Goal: Communication & Community: Answer question/provide support

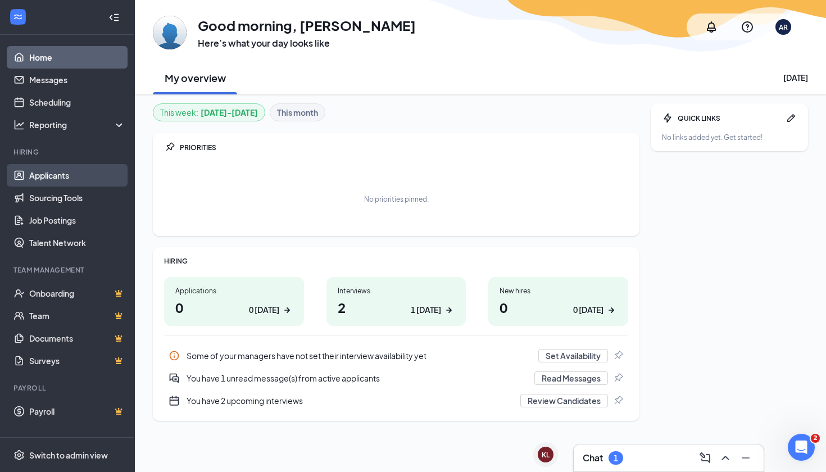
click at [58, 167] on link "Applicants" at bounding box center [77, 175] width 96 height 22
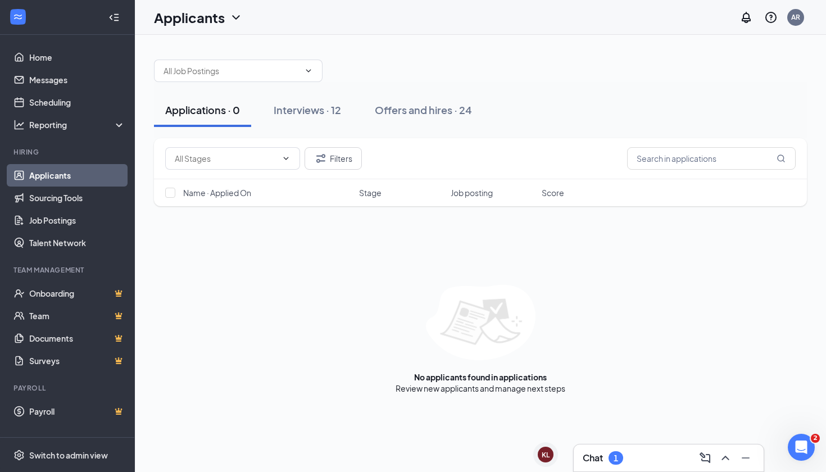
click at [631, 462] on div "Chat 1" at bounding box center [669, 458] width 172 height 18
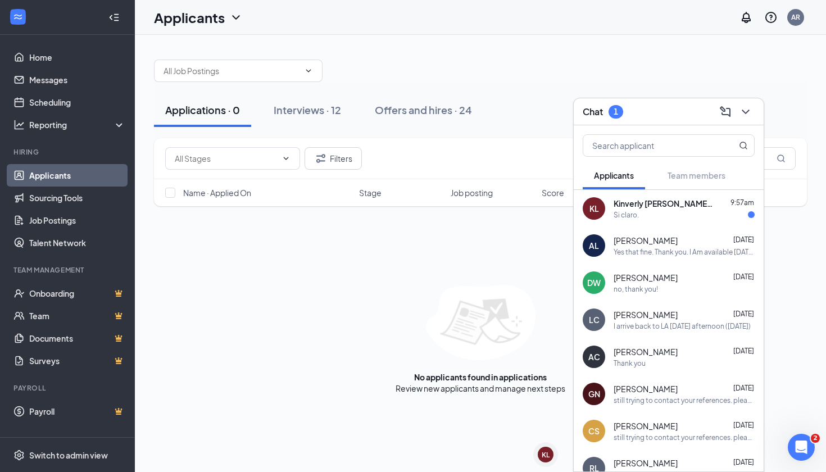
click at [651, 217] on div "Si claro." at bounding box center [684, 215] width 141 height 10
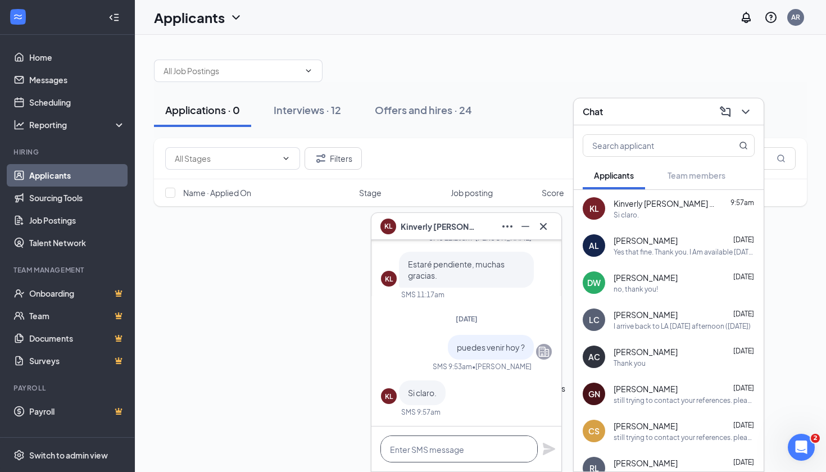
click at [425, 451] on textarea at bounding box center [458, 448] width 157 height 27
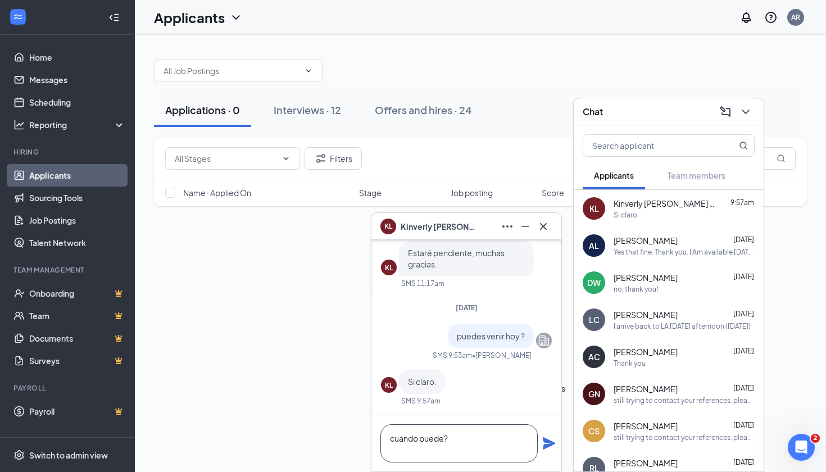
type textarea "cuando puede?"
click at [549, 449] on icon "Plane" at bounding box center [548, 443] width 13 height 13
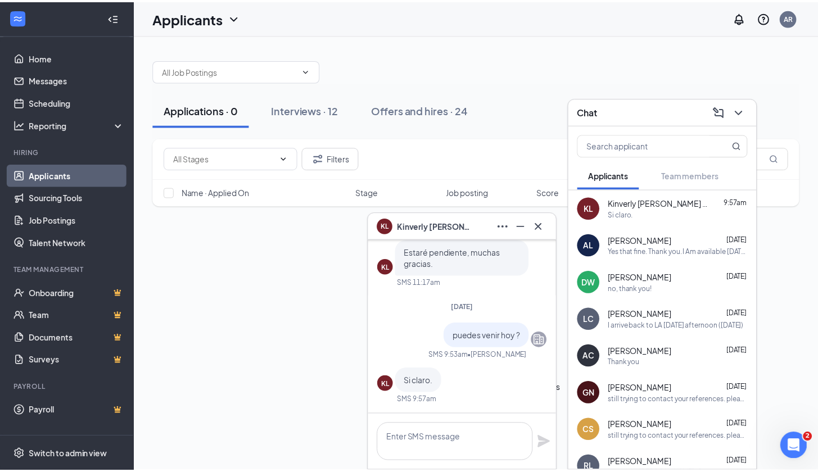
scroll to position [0, 0]
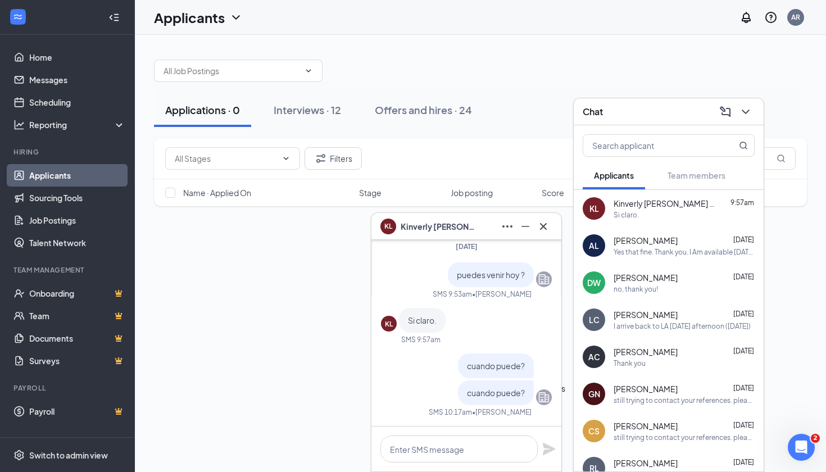
click at [547, 220] on icon "Cross" at bounding box center [543, 226] width 13 height 13
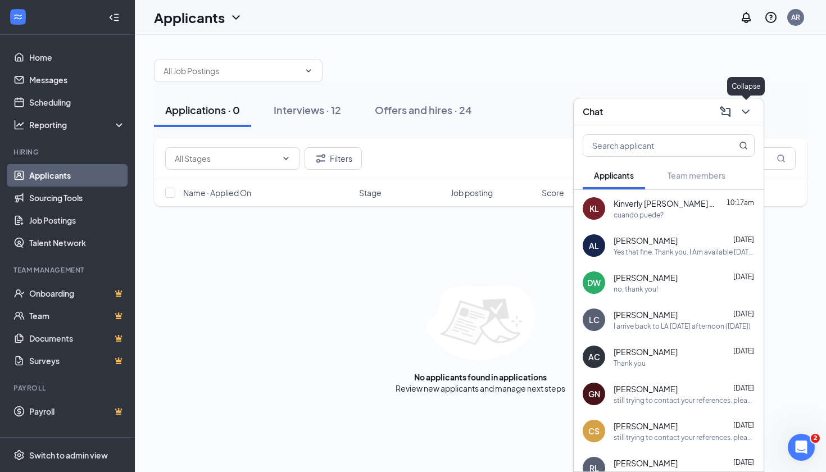
click at [746, 110] on icon "ChevronDown" at bounding box center [745, 111] width 13 height 13
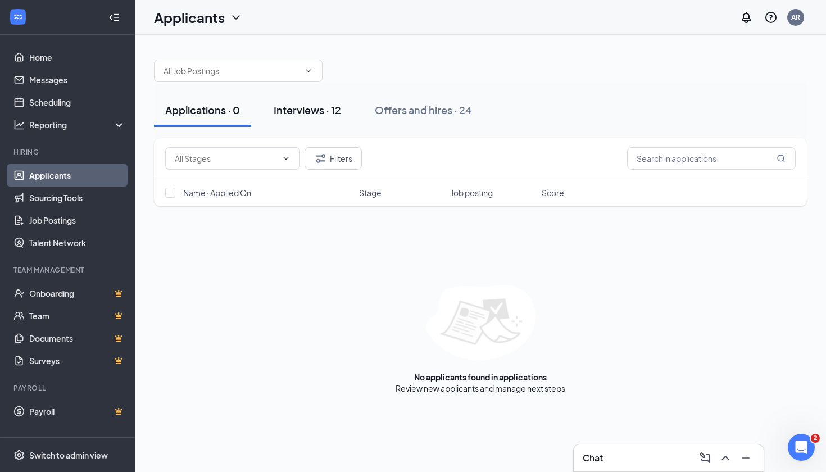
click at [330, 114] on div "Interviews · 12" at bounding box center [307, 110] width 67 height 14
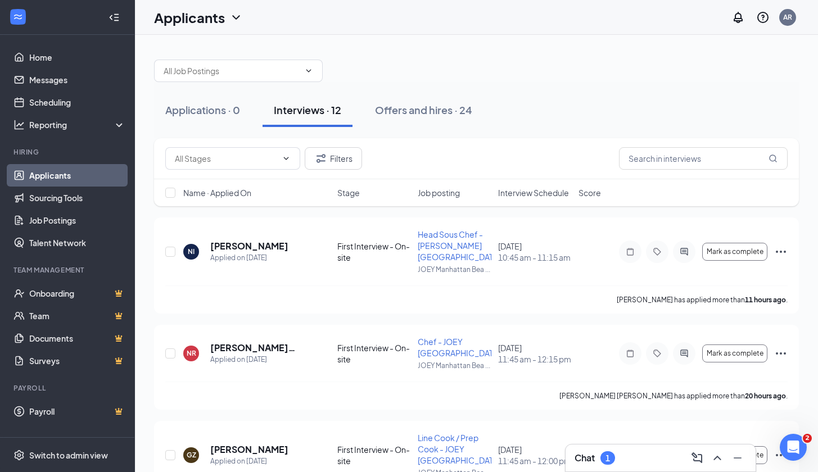
click at [593, 455] on h3 "Chat" at bounding box center [584, 458] width 20 height 12
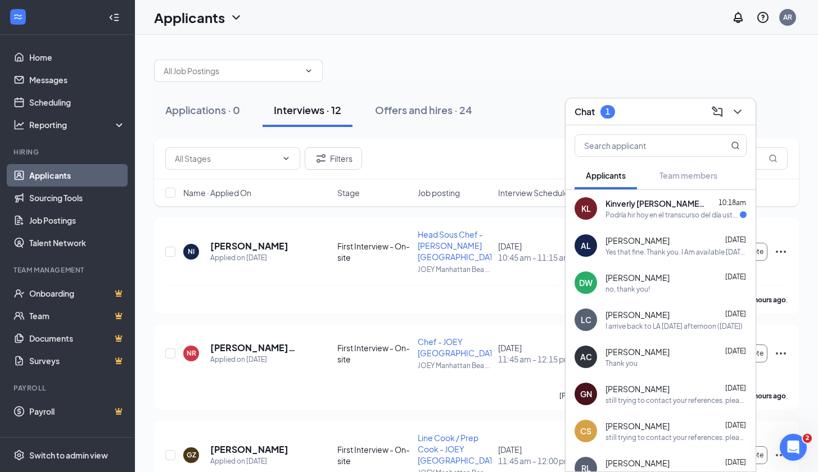
click at [715, 215] on div "Podría hir hoy en el transcurso del día usted me dice la hora y llego." at bounding box center [672, 215] width 134 height 10
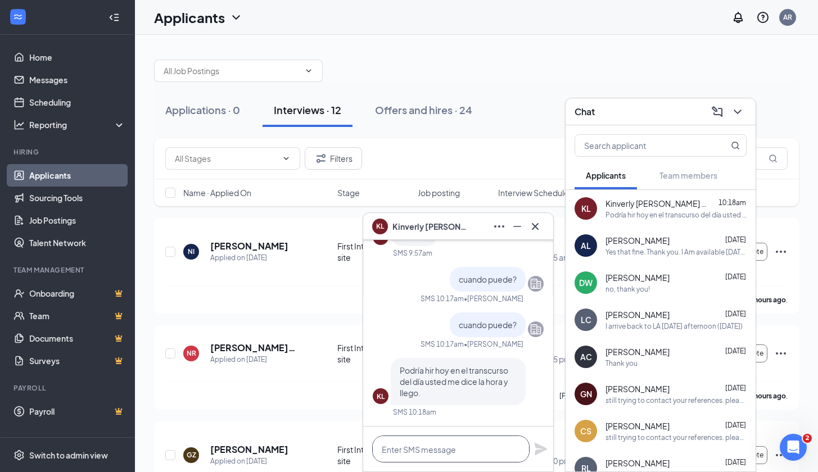
click at [484, 445] on textarea at bounding box center [450, 448] width 157 height 27
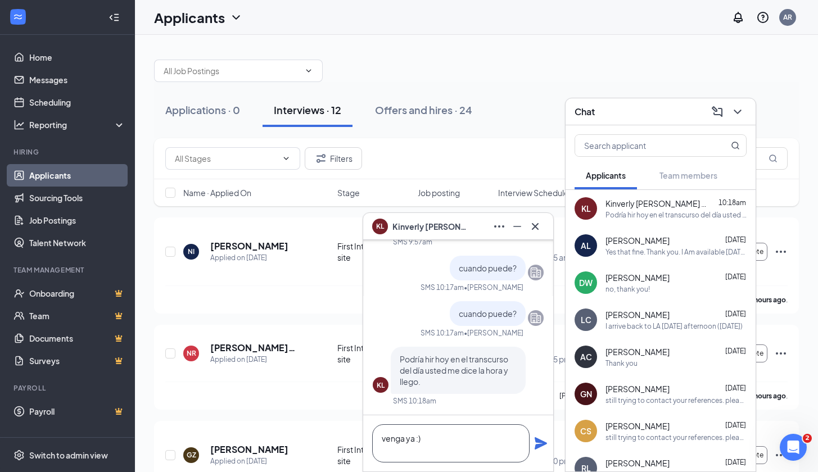
type textarea "venga ya :)"
click at [542, 440] on icon "Plane" at bounding box center [540, 443] width 13 height 13
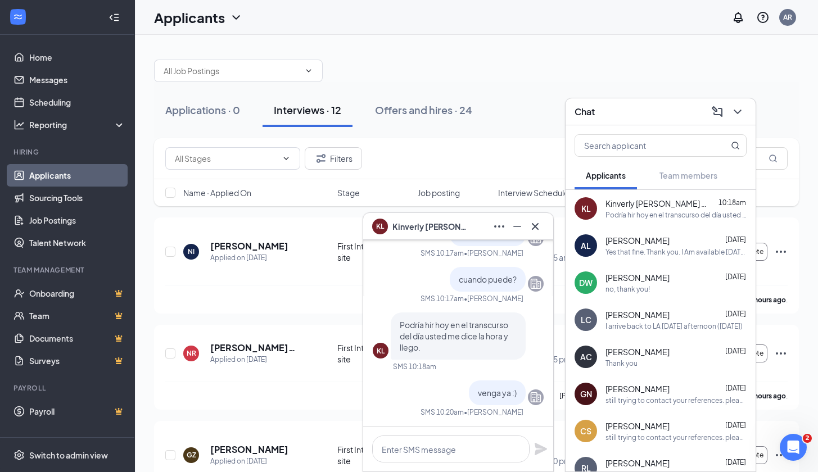
click at [533, 222] on icon "Cross" at bounding box center [534, 226] width 13 height 13
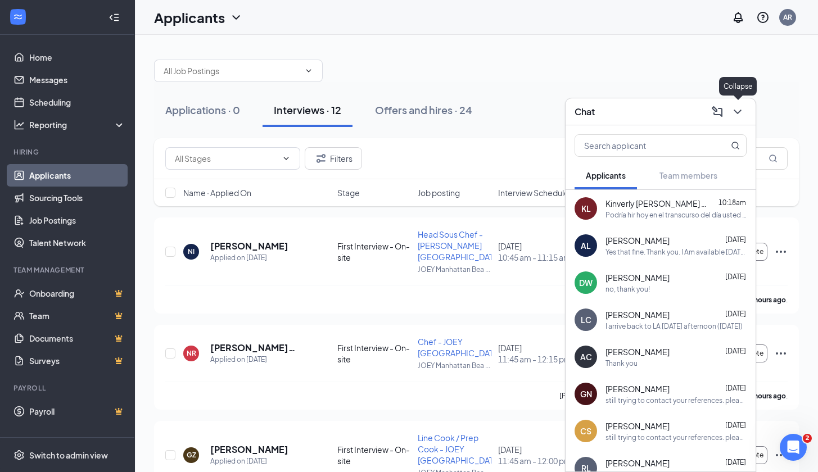
click at [738, 116] on icon "ChevronDown" at bounding box center [736, 111] width 13 height 13
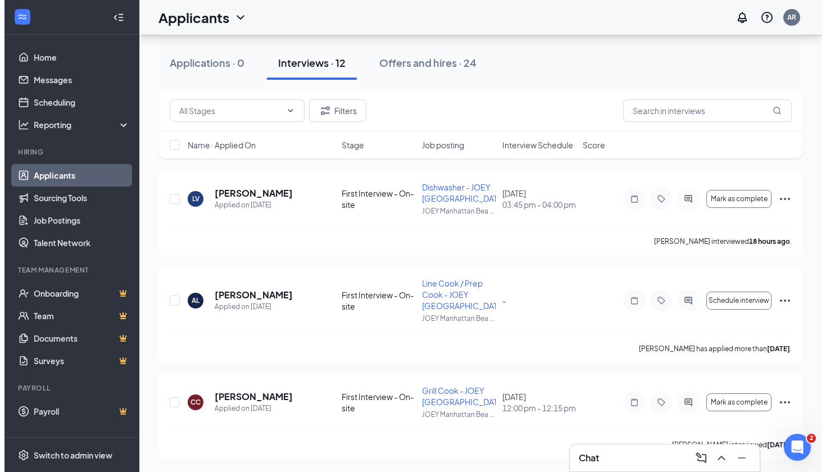
scroll to position [969, 0]
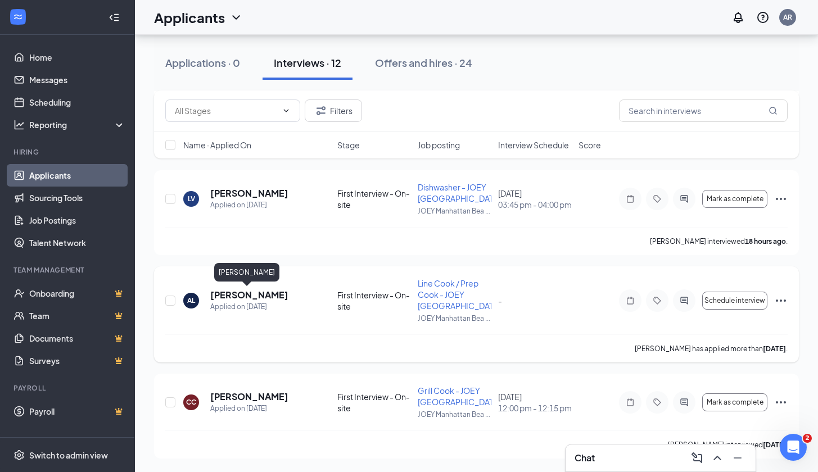
click at [261, 298] on h5 "[PERSON_NAME]" at bounding box center [249, 295] width 78 height 12
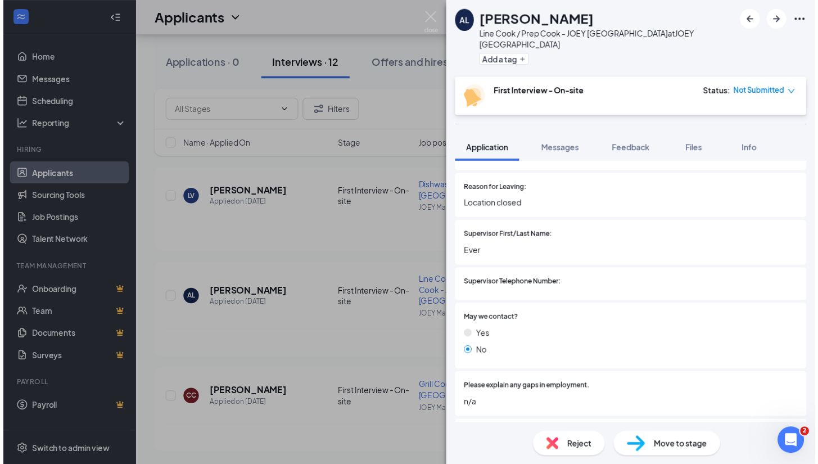
scroll to position [2490, 0]
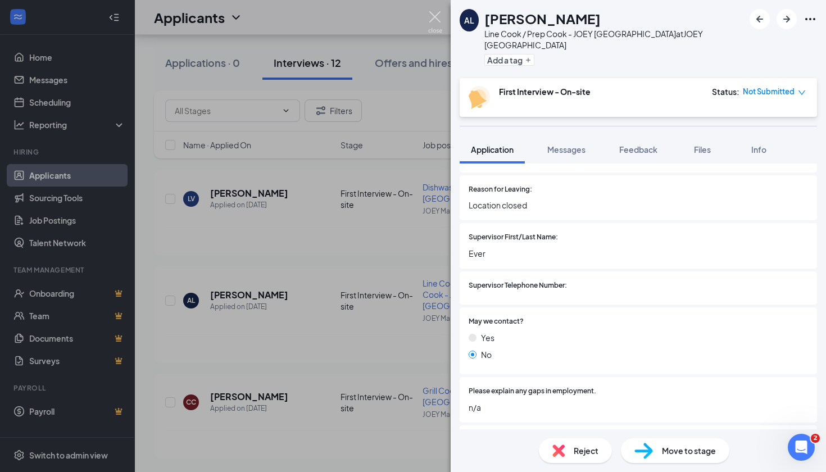
click at [434, 20] on img at bounding box center [435, 22] width 14 height 22
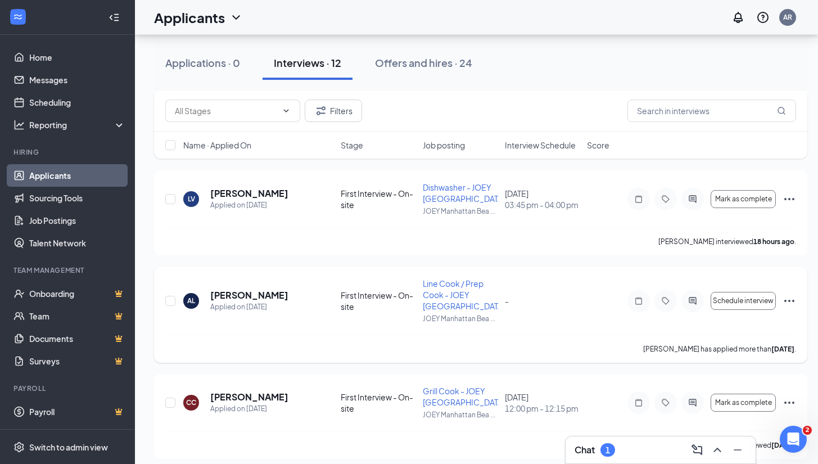
click at [791, 303] on icon "Ellipses" at bounding box center [788, 300] width 13 height 13
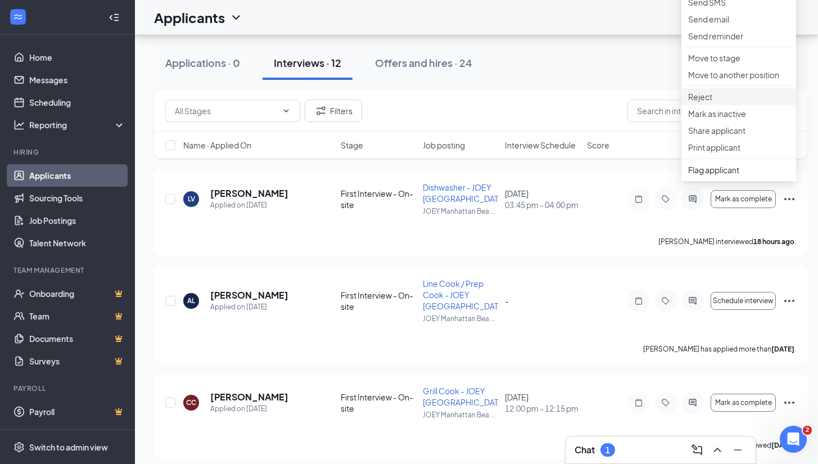
click at [702, 102] on p "Reject" at bounding box center [738, 96] width 101 height 11
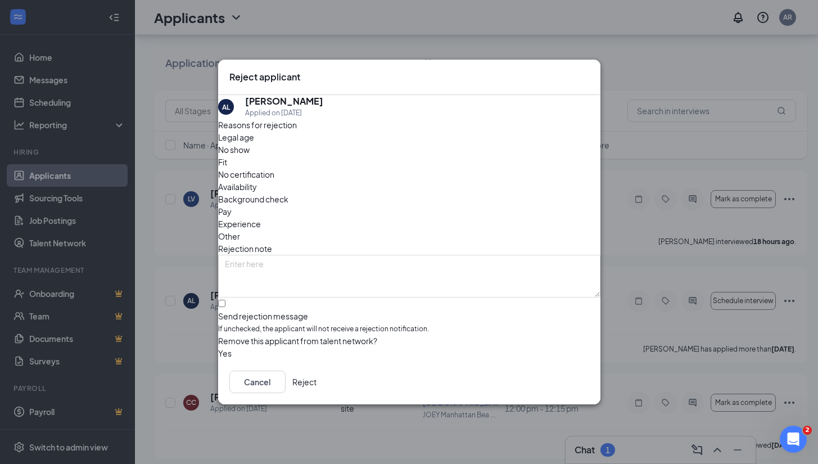
click at [285, 310] on div "Send rejection message" at bounding box center [409, 315] width 382 height 11
click at [225, 299] on input "Send rejection message If unchecked, the applicant will not receive a rejection…" at bounding box center [221, 302] width 7 height 7
checkbox input "true"
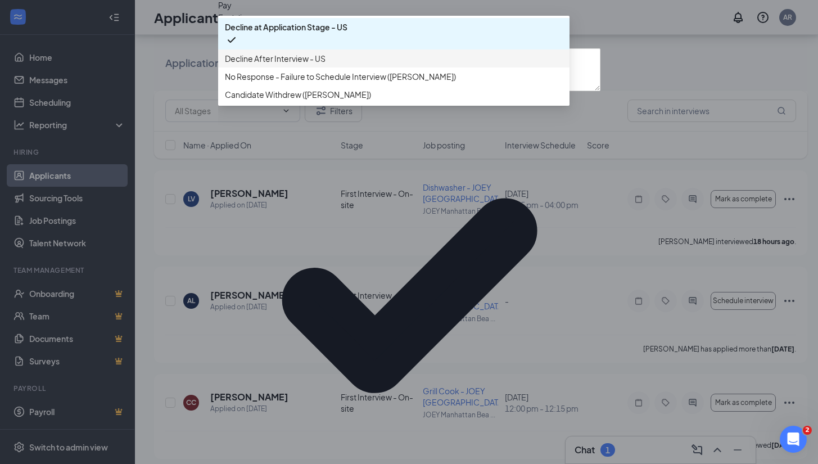
click at [317, 65] on span "Decline After Interview - US" at bounding box center [275, 58] width 101 height 12
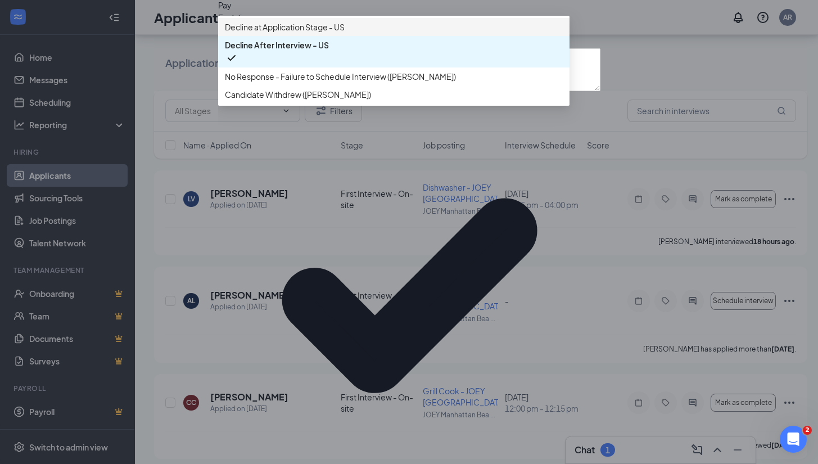
click at [342, 33] on span "Decline at Application Stage - US" at bounding box center [285, 27] width 120 height 12
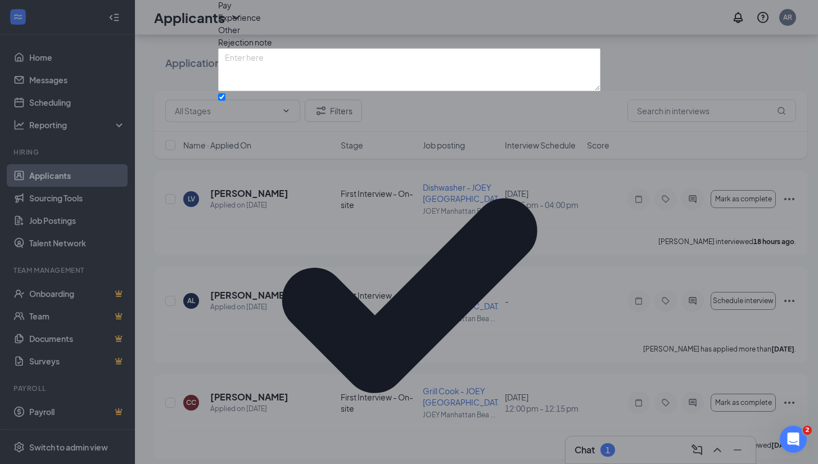
scroll to position [19, 0]
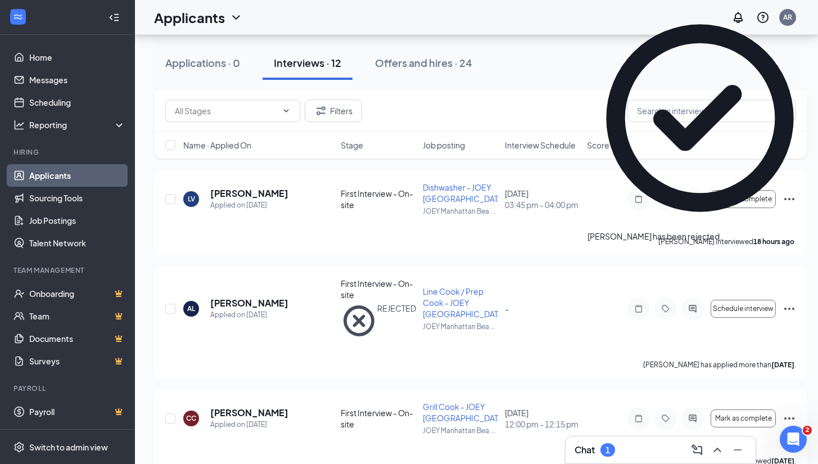
click at [587, 450] on h3 "Chat" at bounding box center [584, 449] width 20 height 12
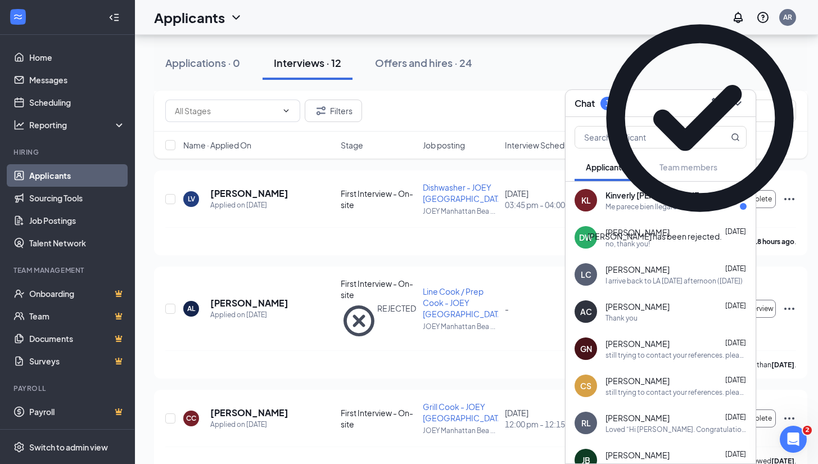
click at [627, 209] on div "Me parece bien llegaré en 20 min" at bounding box center [656, 207] width 102 height 10
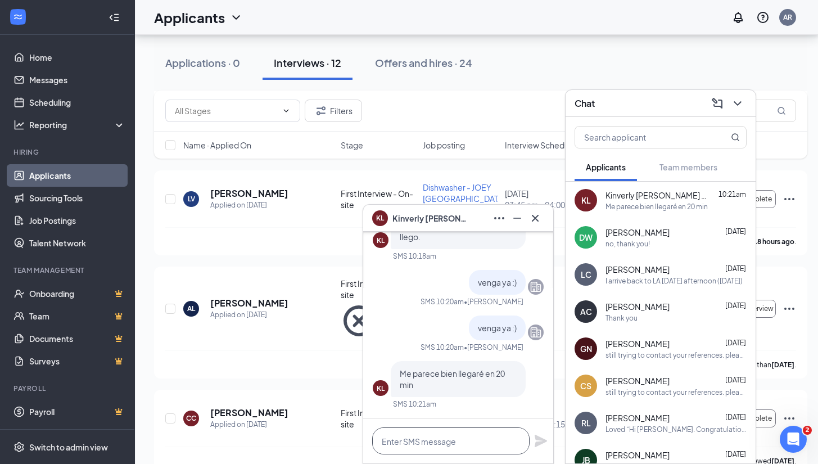
click at [419, 443] on textarea at bounding box center [450, 440] width 157 height 27
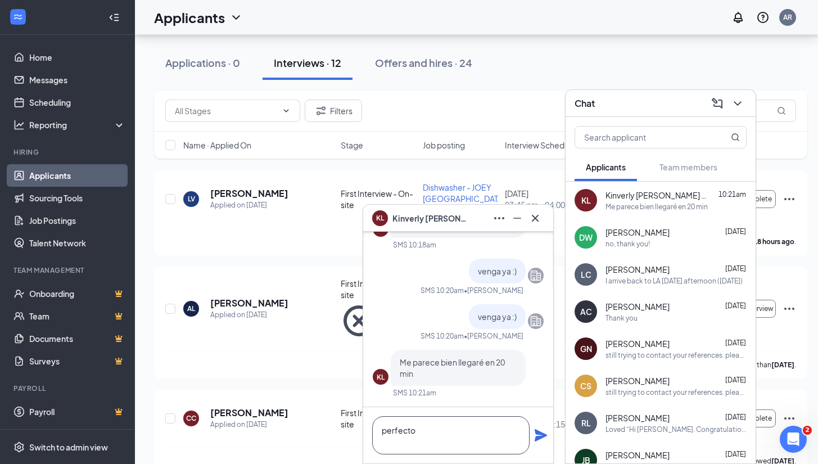
type textarea "perfecto"
click at [536, 435] on icon "Plane" at bounding box center [540, 434] width 13 height 13
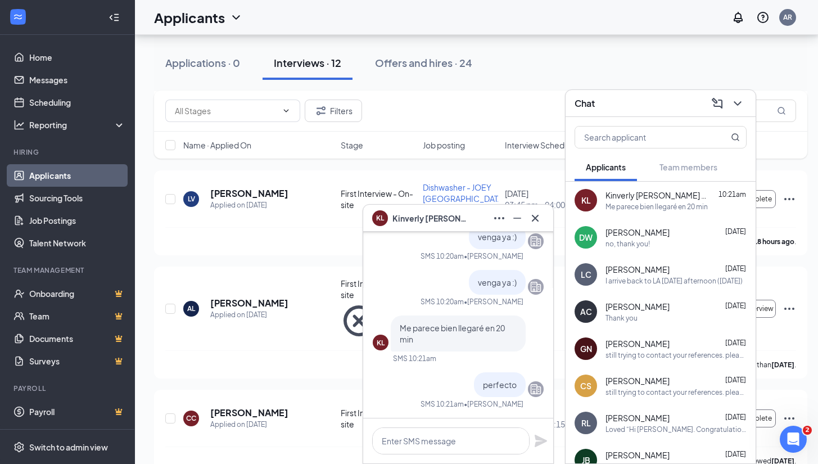
scroll to position [0, 0]
click at [739, 103] on icon "ChevronDown" at bounding box center [736, 103] width 7 height 4
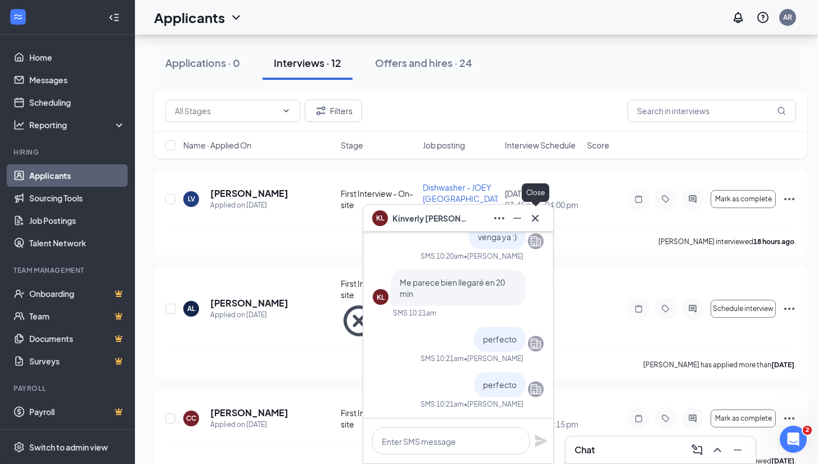
click at [542, 220] on button at bounding box center [535, 218] width 18 height 18
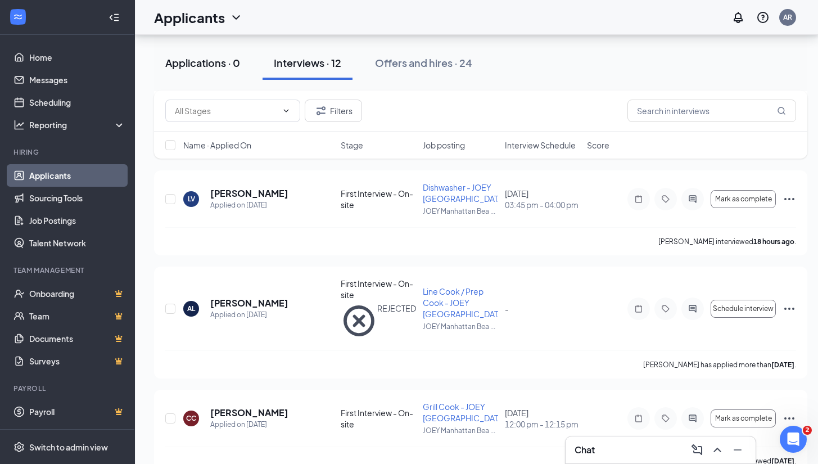
click at [202, 55] on button "Applications · 0" at bounding box center [202, 63] width 97 height 34
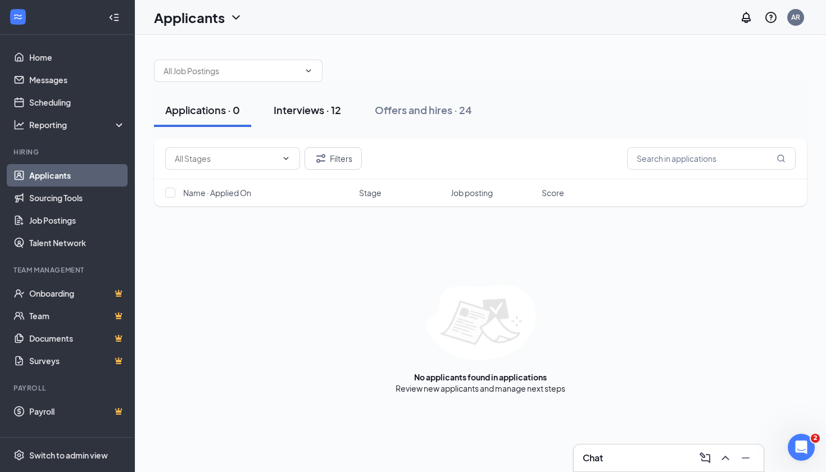
click at [328, 112] on div "Interviews · 12" at bounding box center [307, 110] width 67 height 14
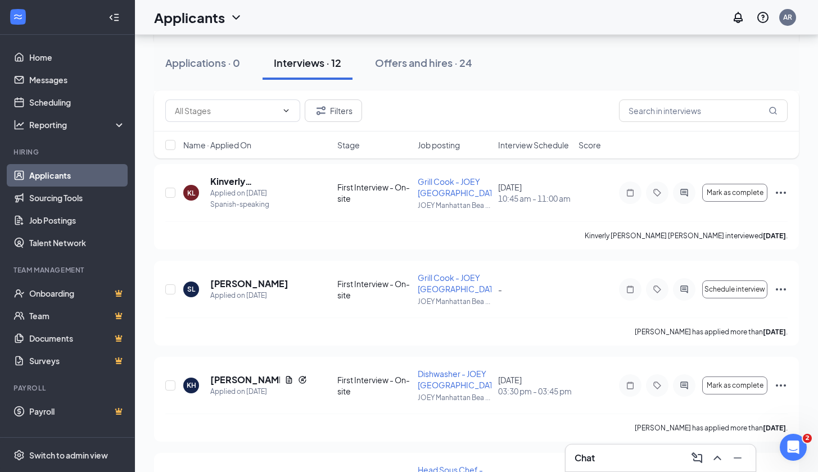
scroll to position [365, 0]
click at [780, 188] on icon "Ellipses" at bounding box center [780, 191] width 13 height 13
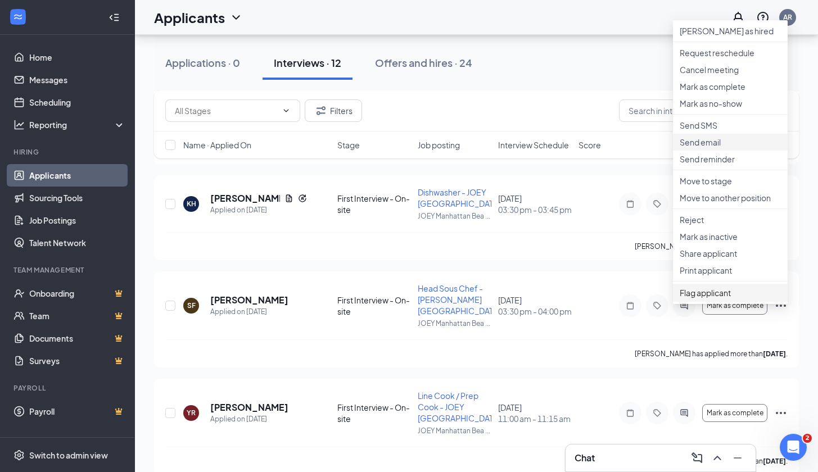
scroll to position [561, 0]
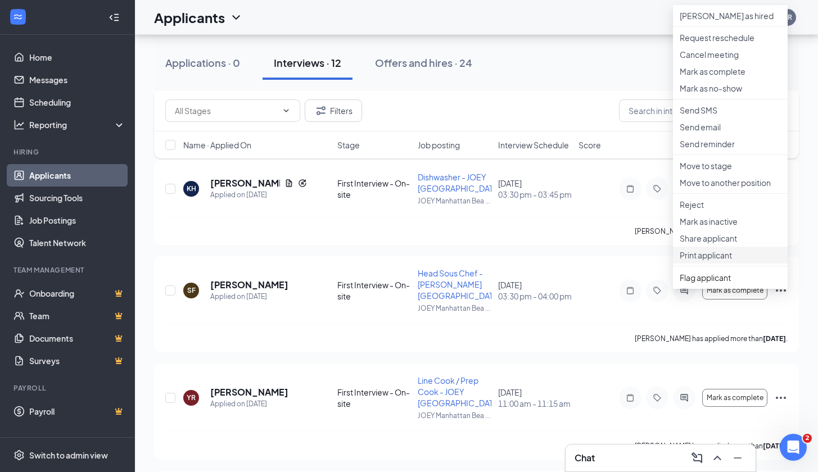
click at [706, 264] on li "Print applicant" at bounding box center [730, 255] width 115 height 17
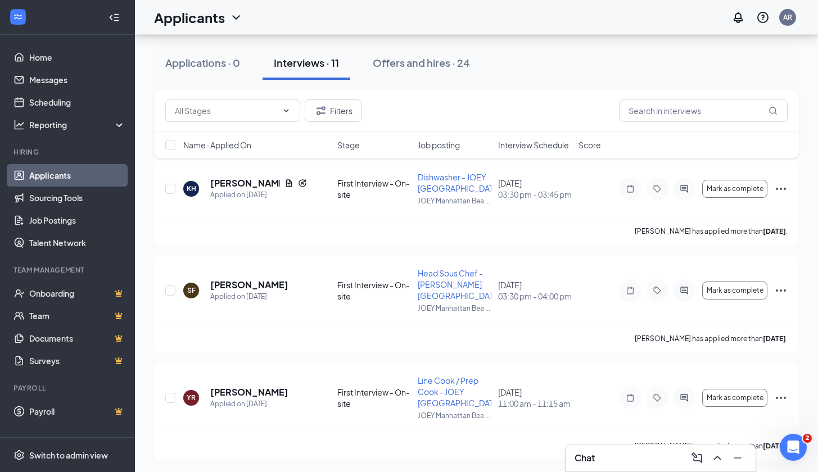
click at [615, 457] on div "Chat" at bounding box center [660, 458] width 172 height 18
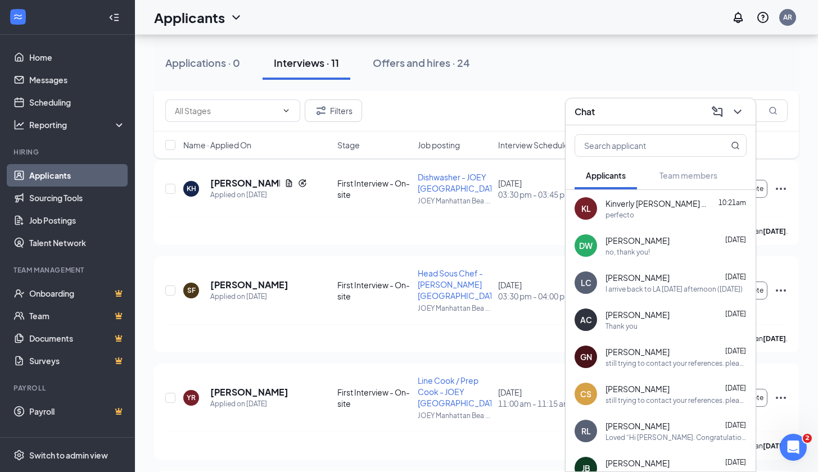
click at [632, 205] on span "Kinverly [PERSON_NAME] [PERSON_NAME]" at bounding box center [655, 203] width 101 height 11
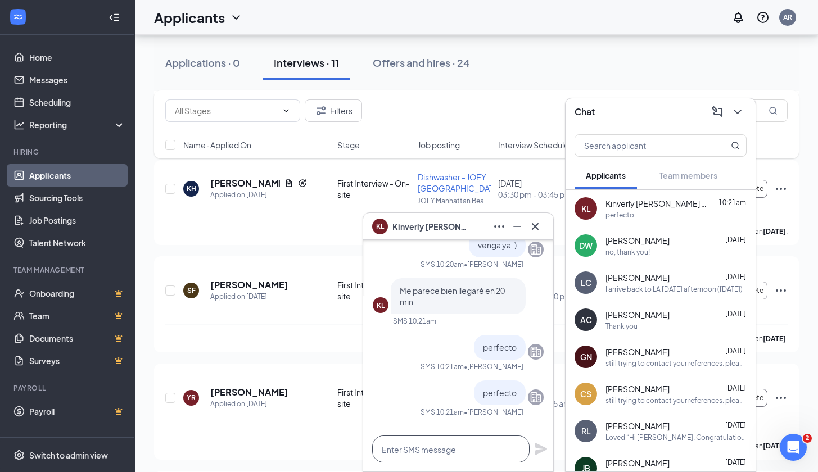
click at [416, 451] on textarea at bounding box center [450, 448] width 157 height 27
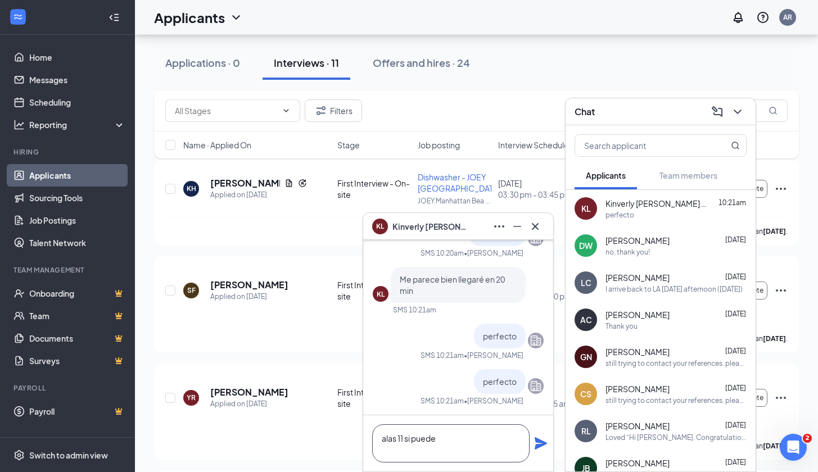
type textarea "alas 11 si puede"
click at [543, 447] on icon "Plane" at bounding box center [540, 443] width 13 height 13
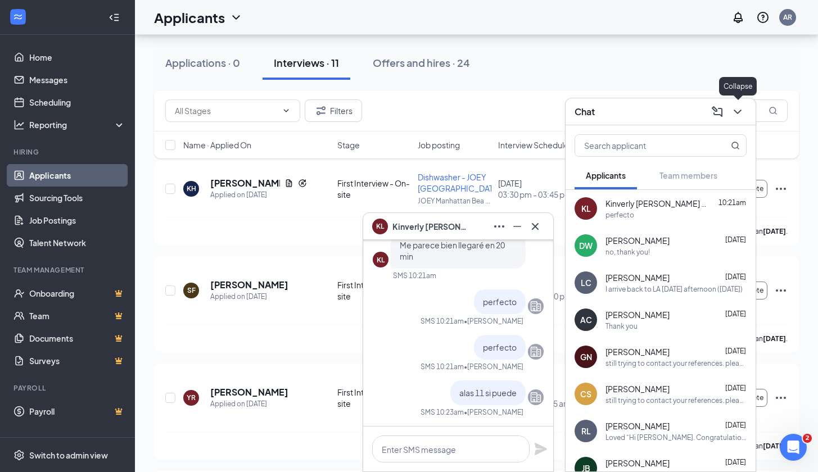
click at [734, 113] on icon "ChevronDown" at bounding box center [736, 111] width 13 height 13
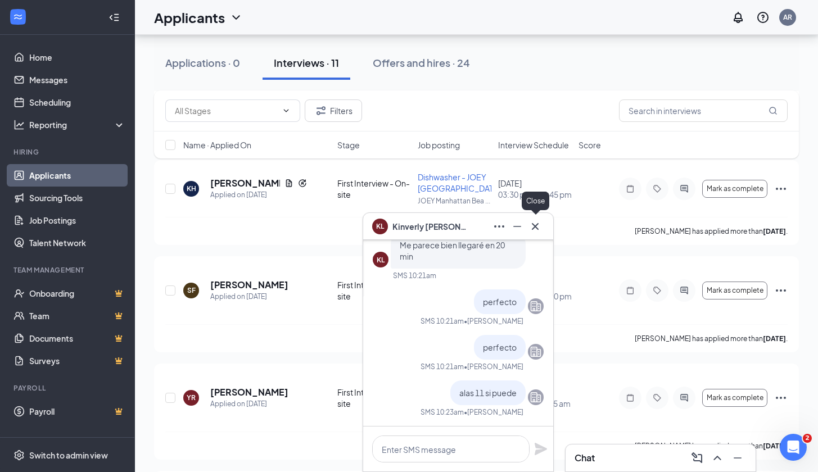
click at [541, 224] on icon "Cross" at bounding box center [534, 226] width 13 height 13
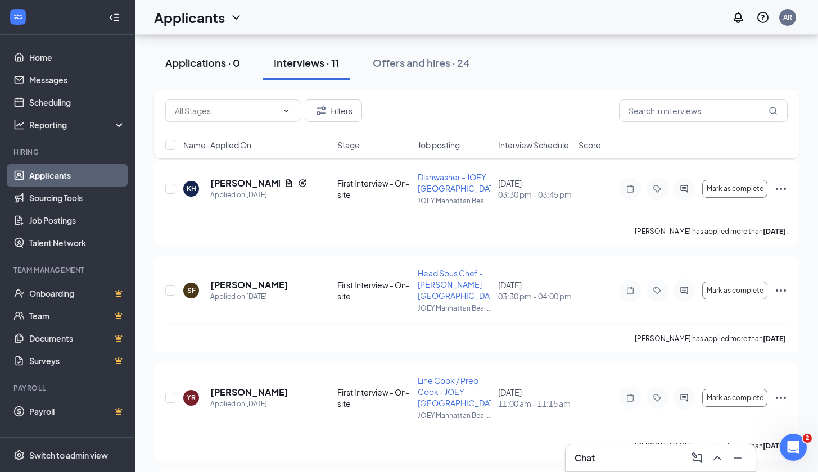
click at [210, 62] on div "Applications · 0" at bounding box center [202, 63] width 75 height 14
